Goal: Task Accomplishment & Management: Manage account settings

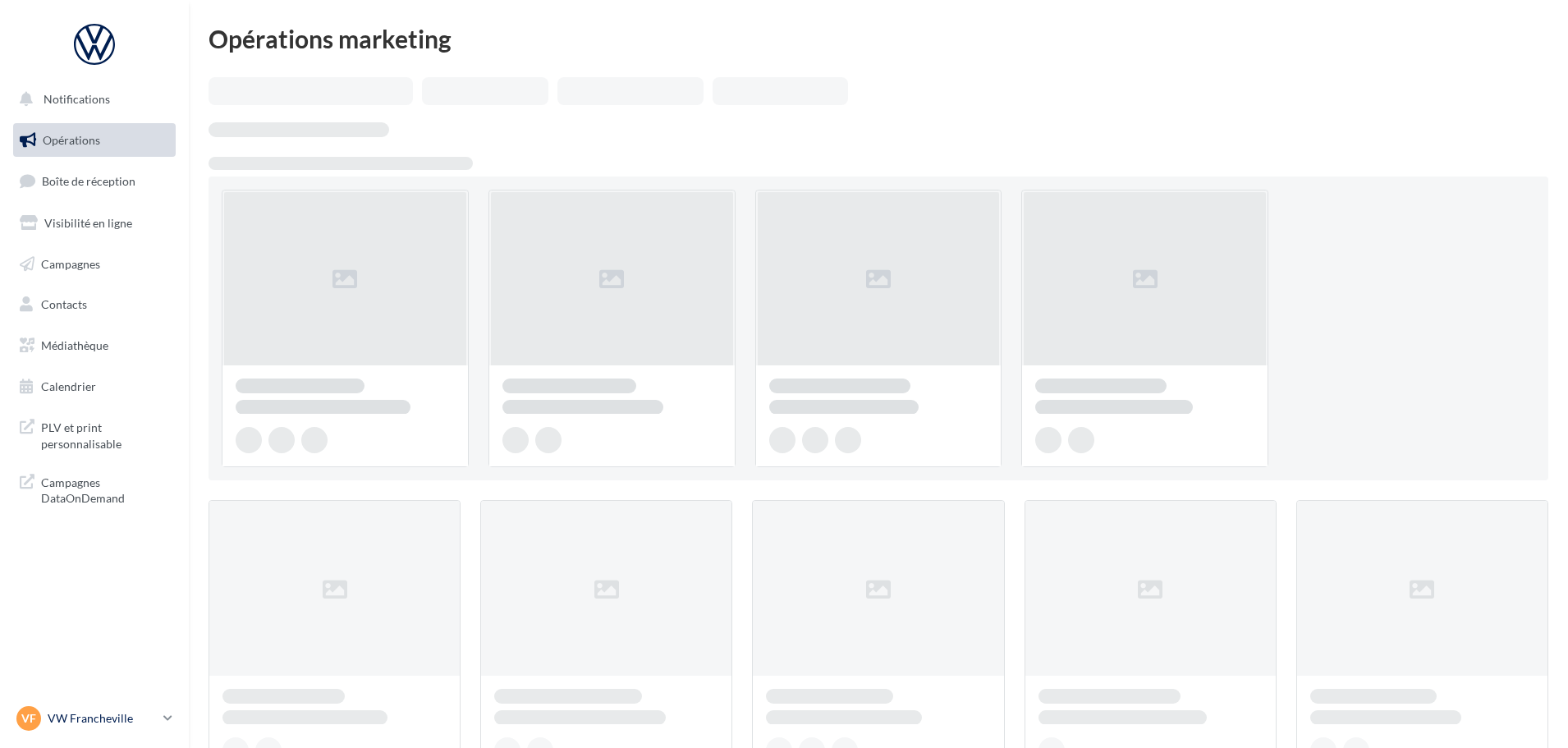
click at [84, 726] on p "VW Francheville" at bounding box center [102, 718] width 109 height 17
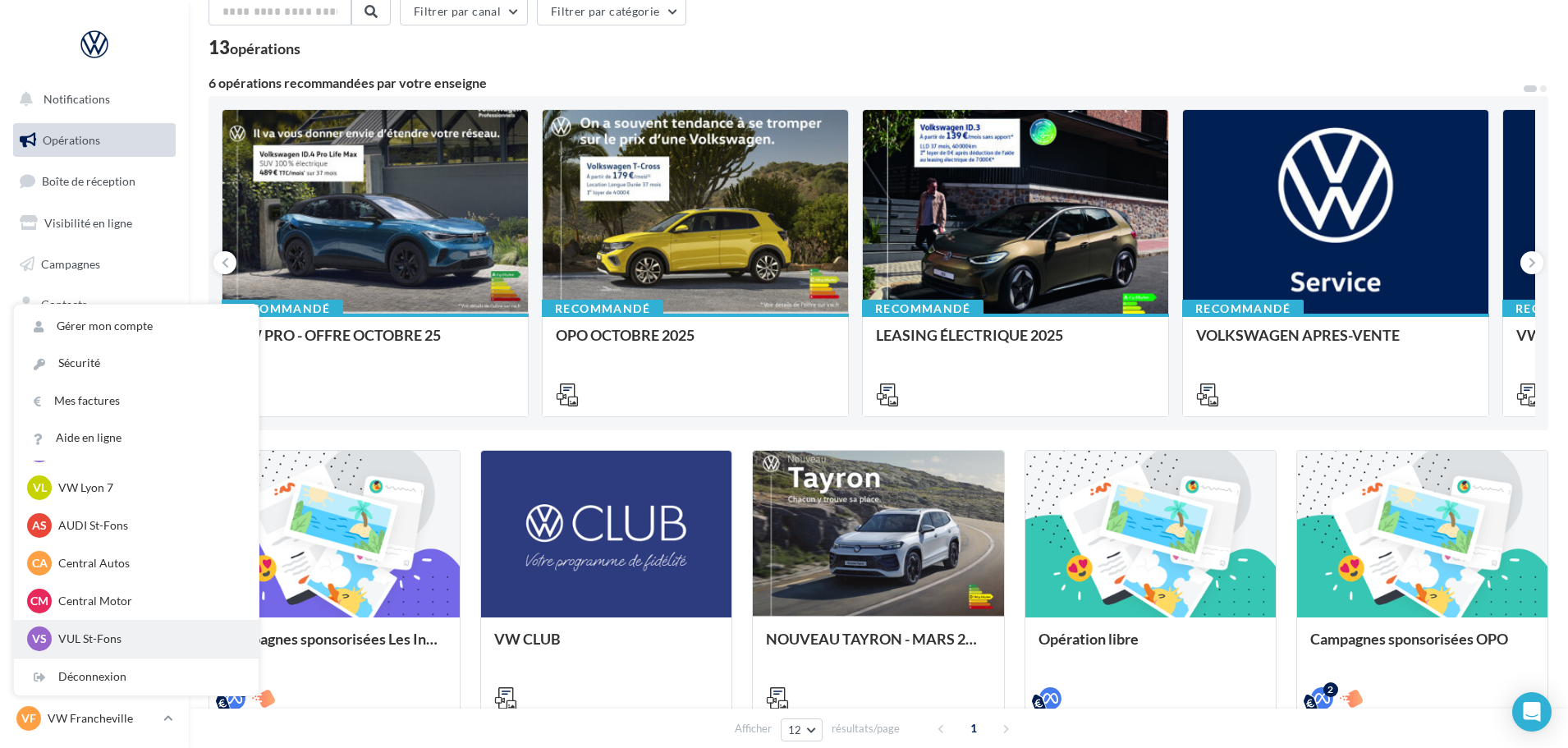
scroll to position [82, 0]
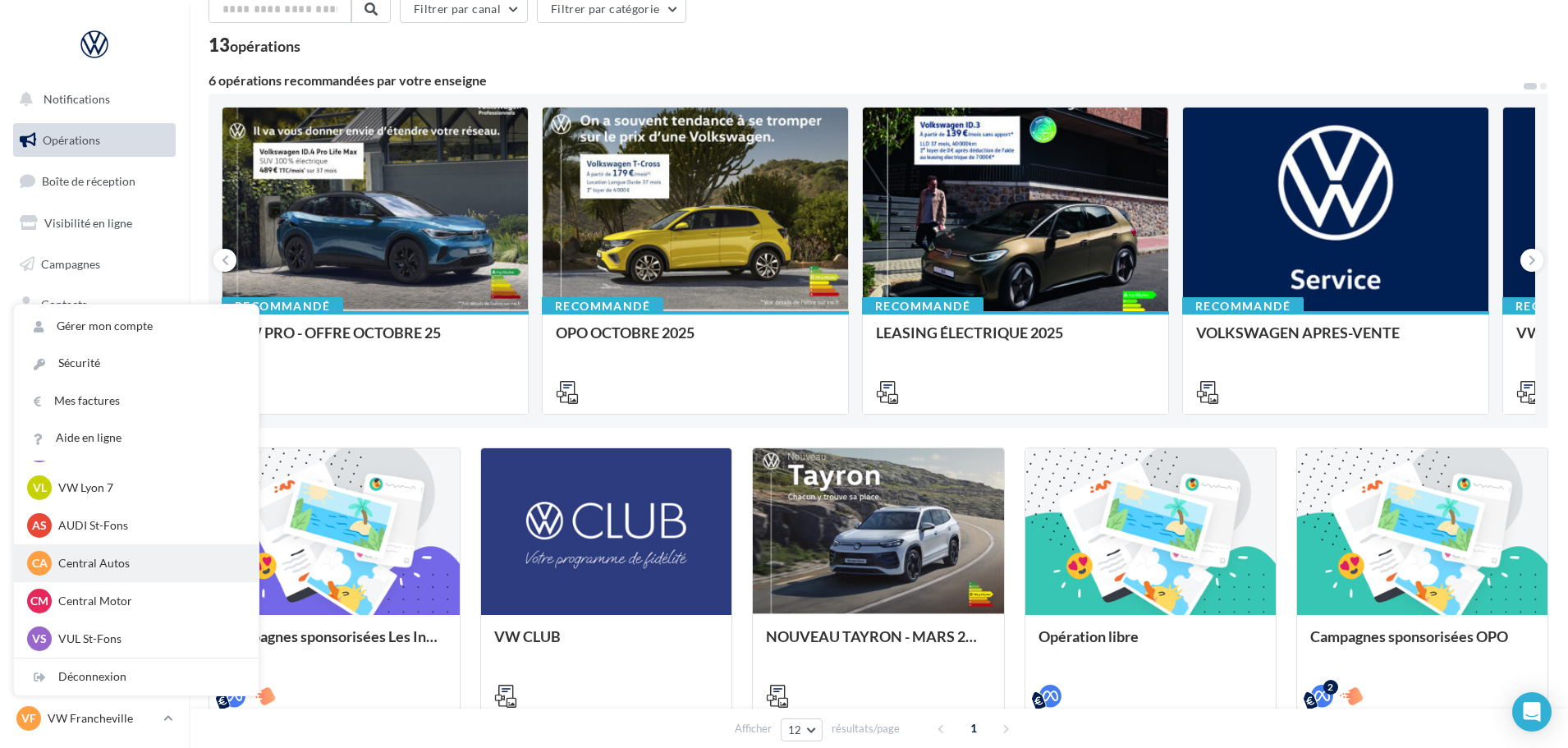
click at [179, 562] on p "Central Autos" at bounding box center [148, 563] width 181 height 17
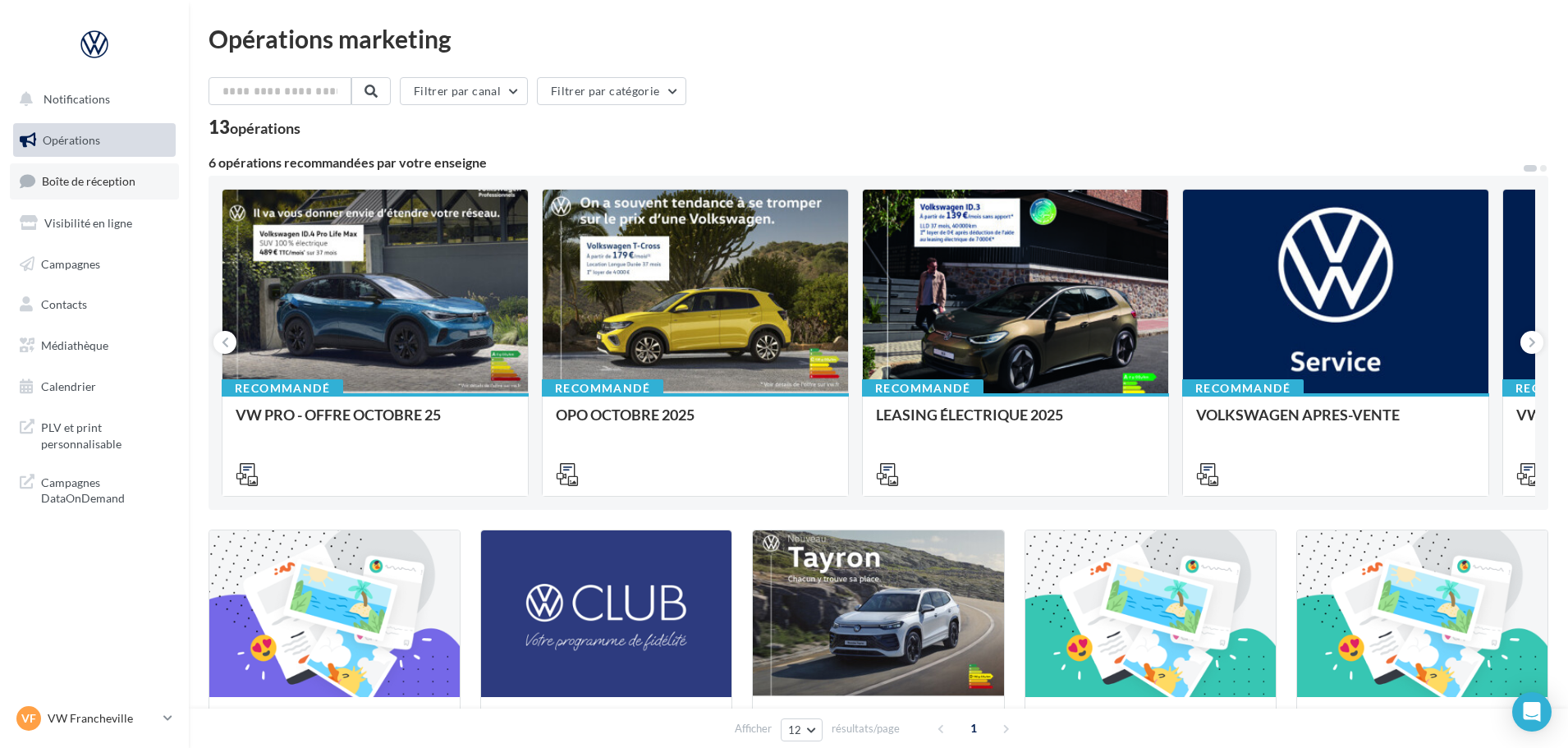
click at [47, 168] on link "Boîte de réception" at bounding box center [94, 181] width 169 height 35
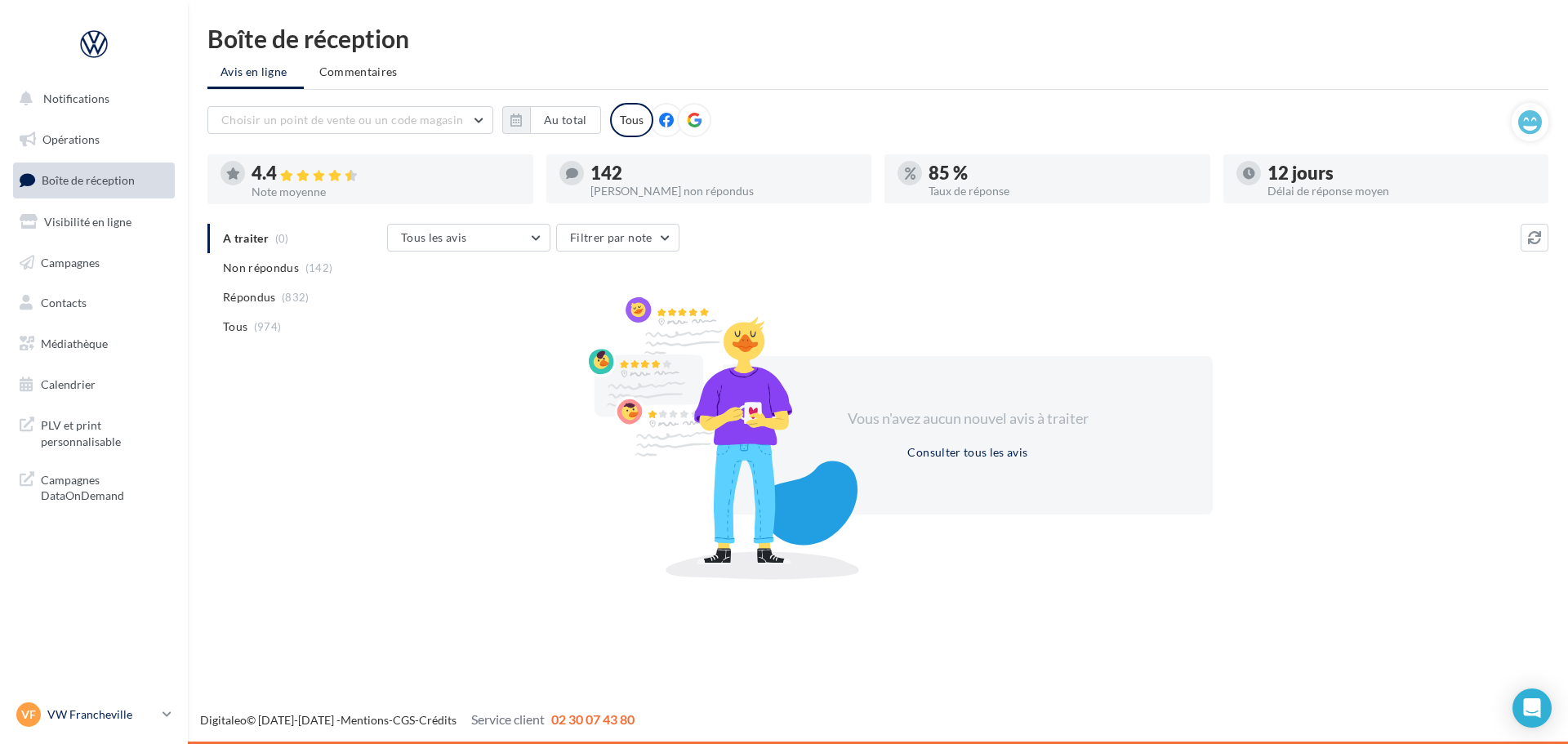
click at [77, 720] on p "VW Francheville" at bounding box center [102, 714] width 109 height 17
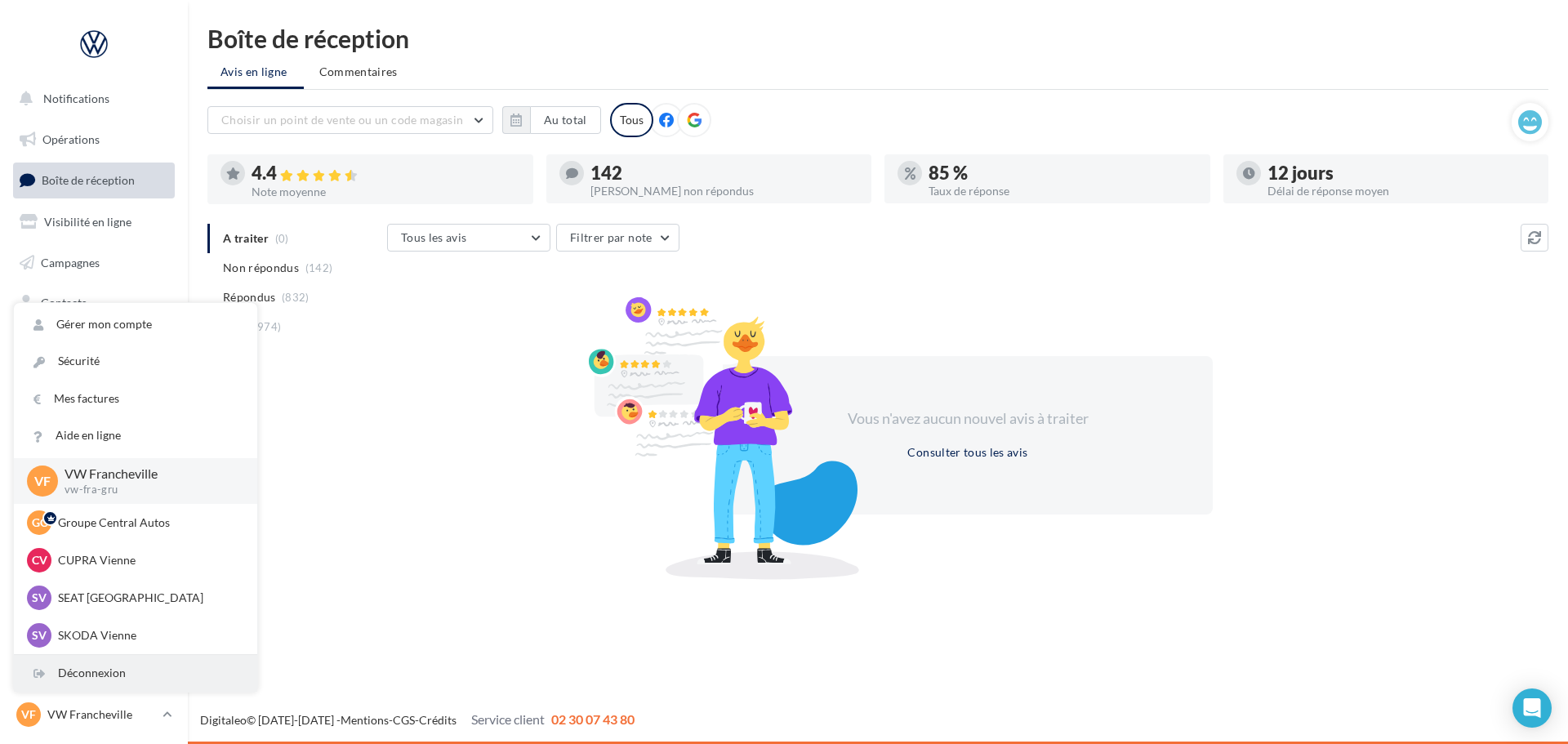
click at [68, 682] on div "Déconnexion" at bounding box center [135, 674] width 243 height 37
